Goal: Check status: Check status

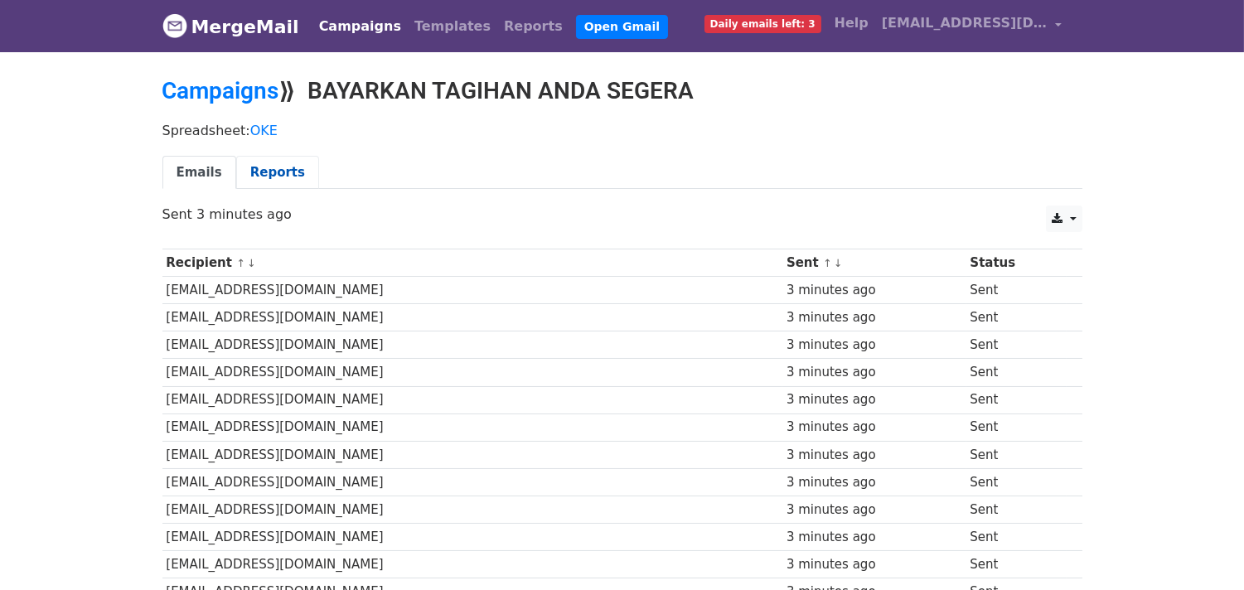
click at [270, 179] on link "Reports" at bounding box center [277, 173] width 83 height 34
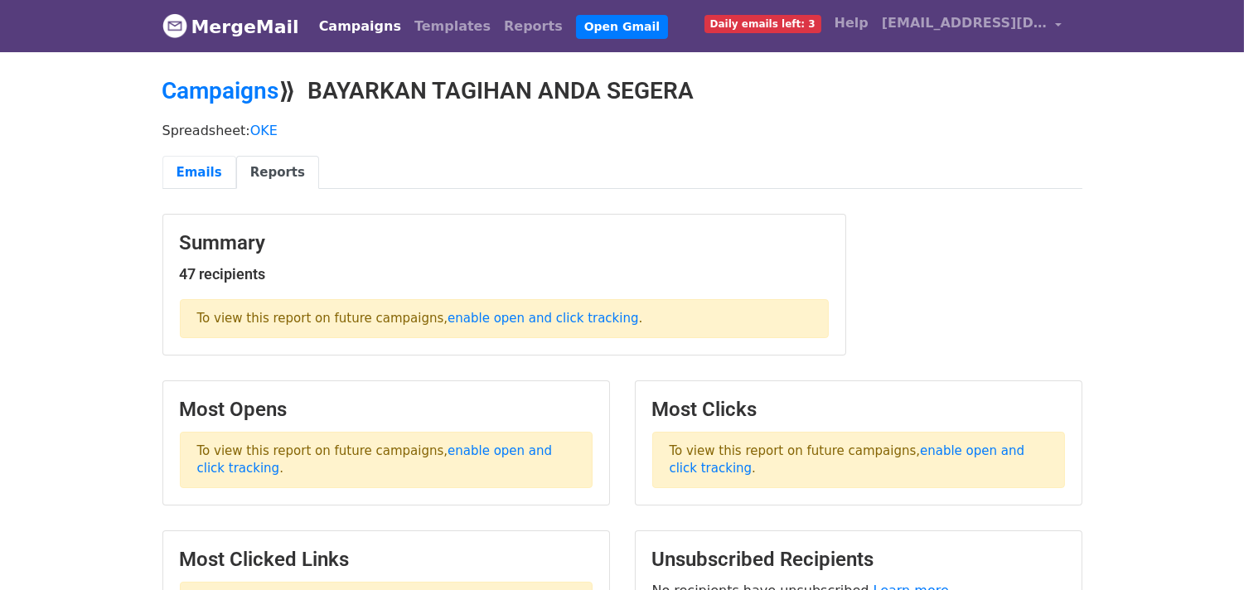
click at [181, 175] on link "Emails" at bounding box center [199, 173] width 74 height 34
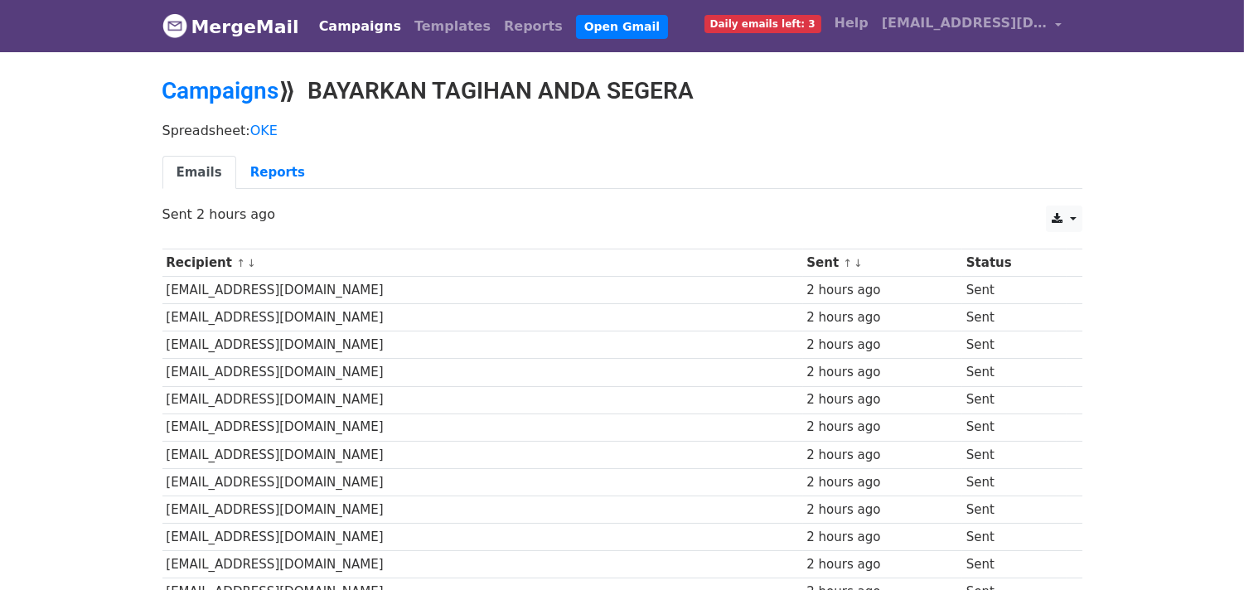
click at [241, 206] on p "Sent 2 hours ago" at bounding box center [622, 214] width 920 height 17
